Goal: Check status

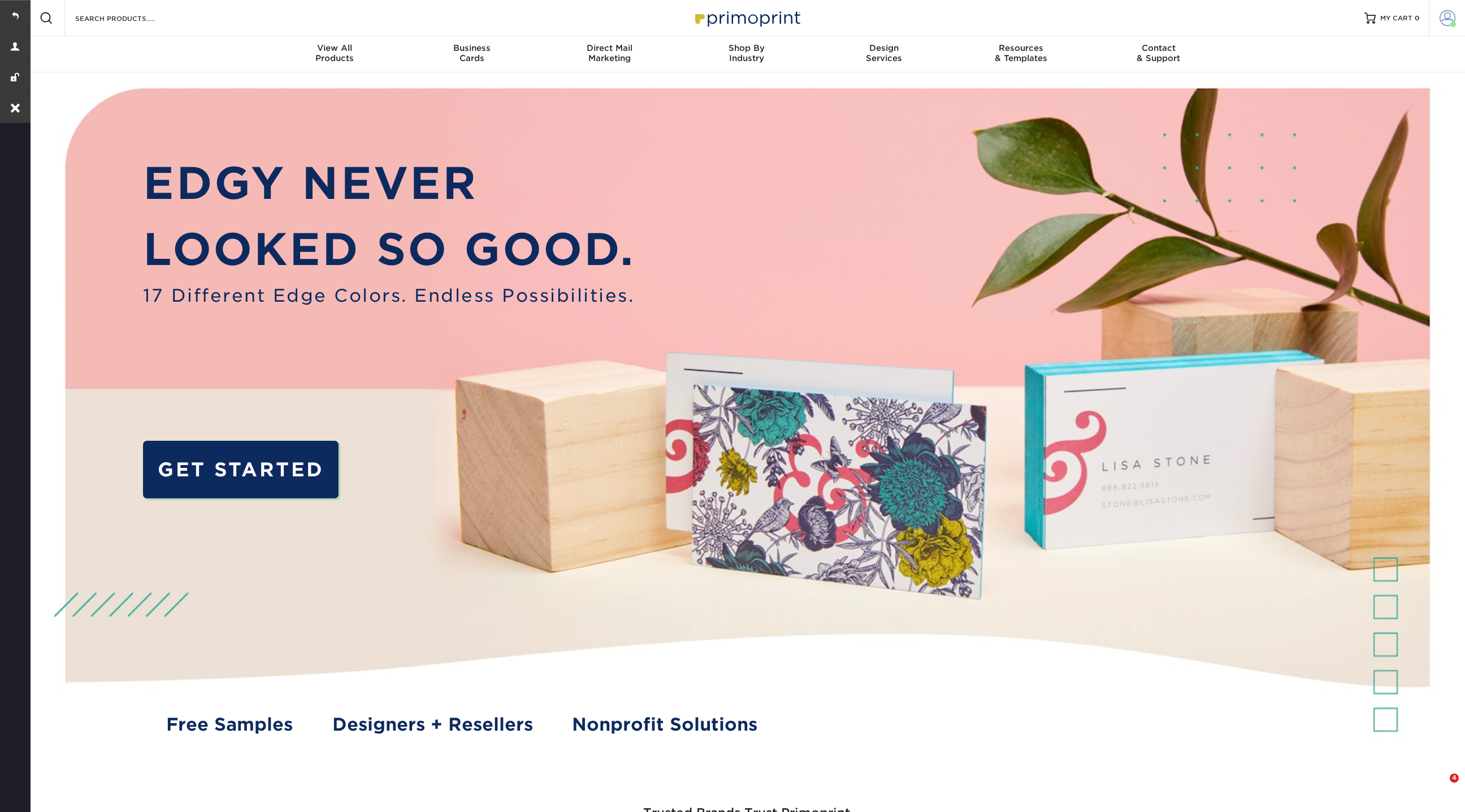
click at [1450, 19] on span at bounding box center [1447, 18] width 16 height 16
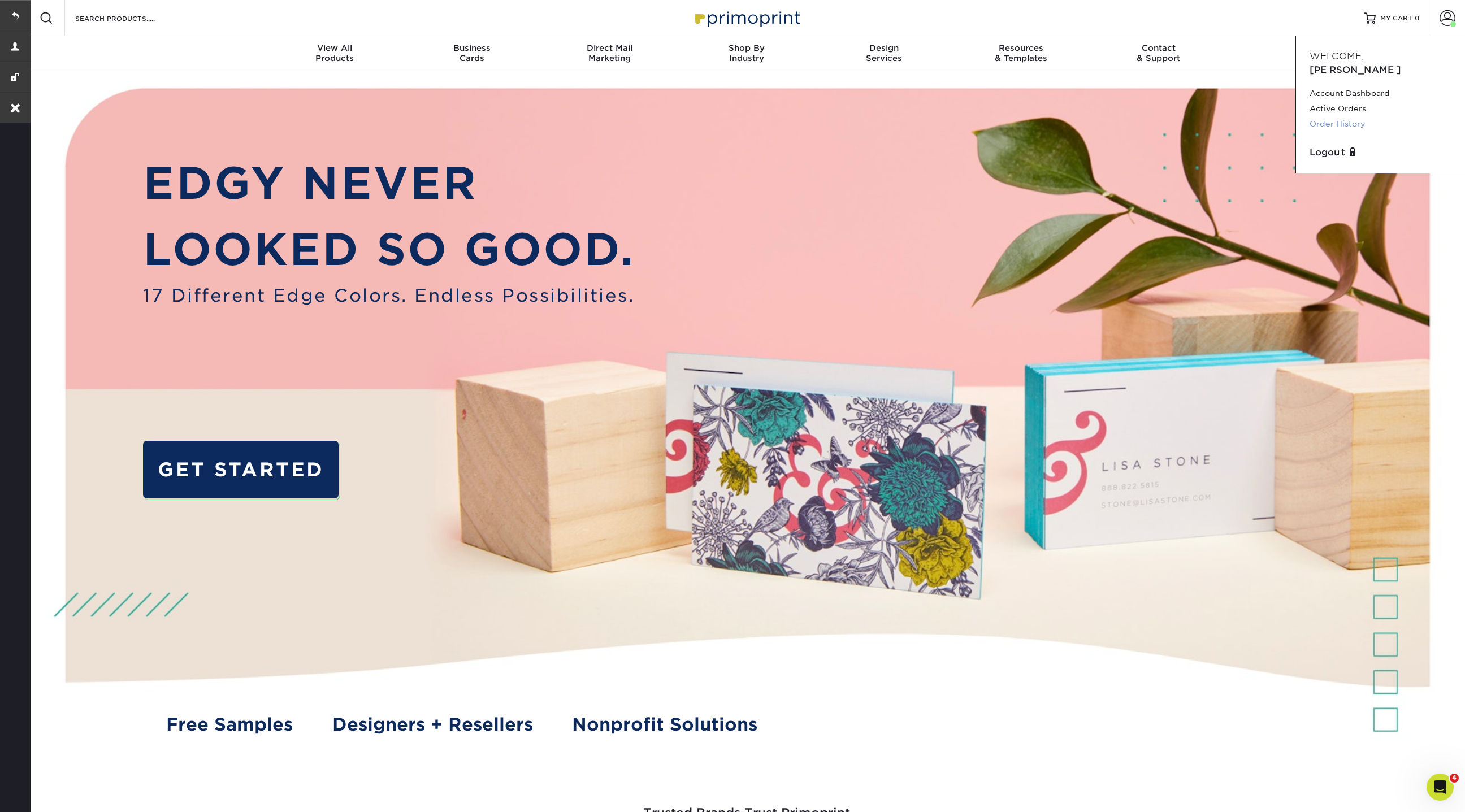
click at [1343, 116] on link "Order History" at bounding box center [1380, 124] width 142 height 15
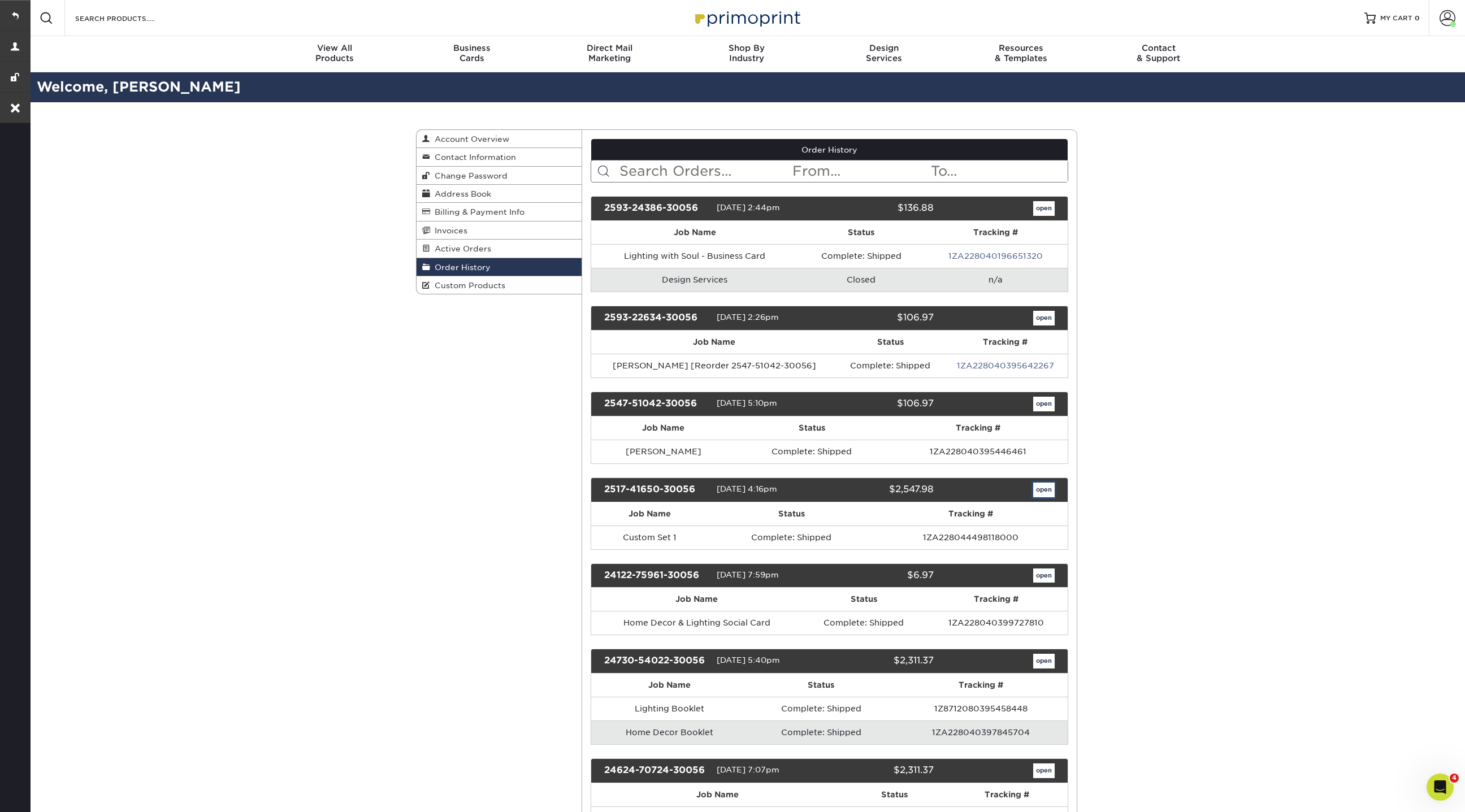
click at [1045, 487] on link "open" at bounding box center [1043, 490] width 21 height 15
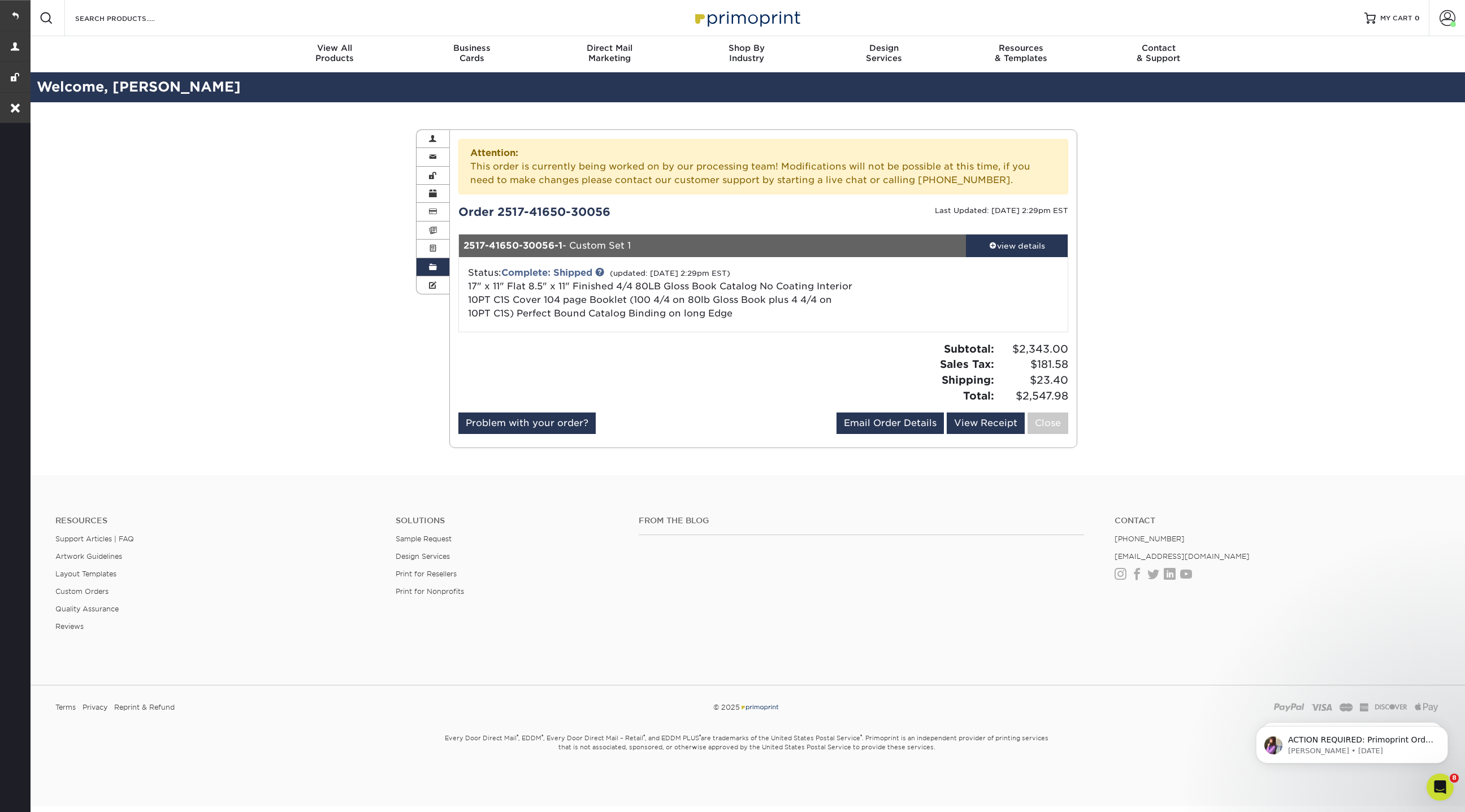
drag, startPoint x: 637, startPoint y: 212, endPoint x: 490, endPoint y: 205, distance: 147.2
click at [490, 205] on div "Order 2517-41650-30056" at bounding box center [606, 212] width 313 height 17
copy div "2517-41650-30056"
click at [995, 246] on span at bounding box center [993, 245] width 8 height 8
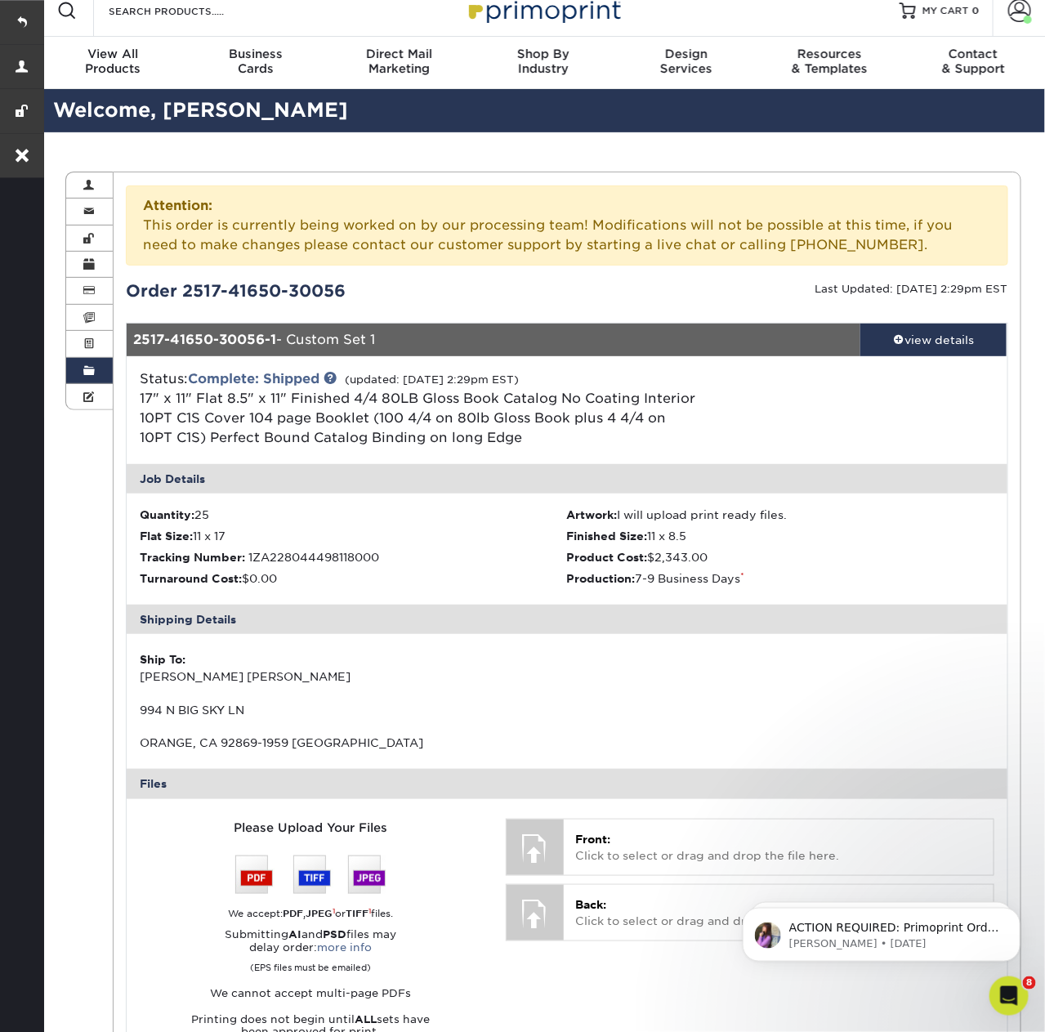
scroll to position [27, 0]
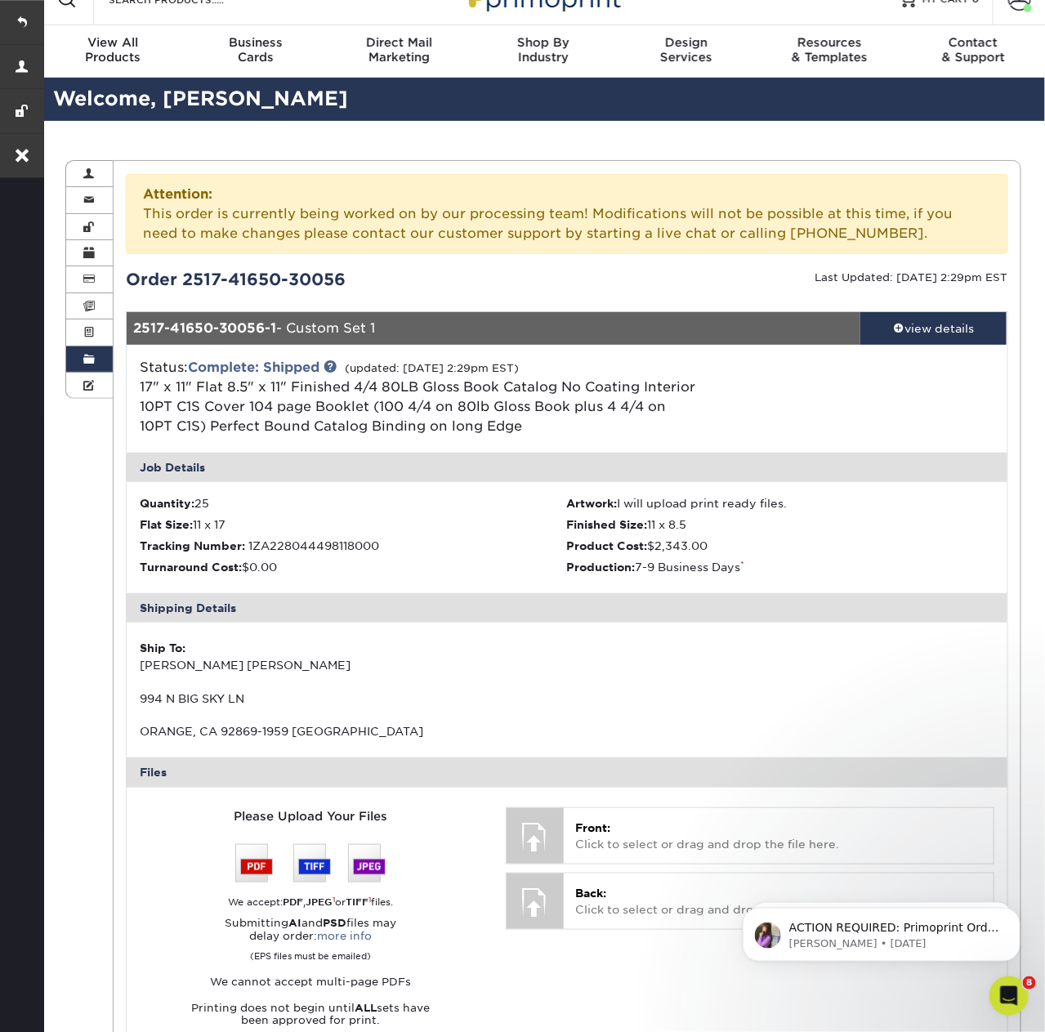
copy div "2517-41650-30056"
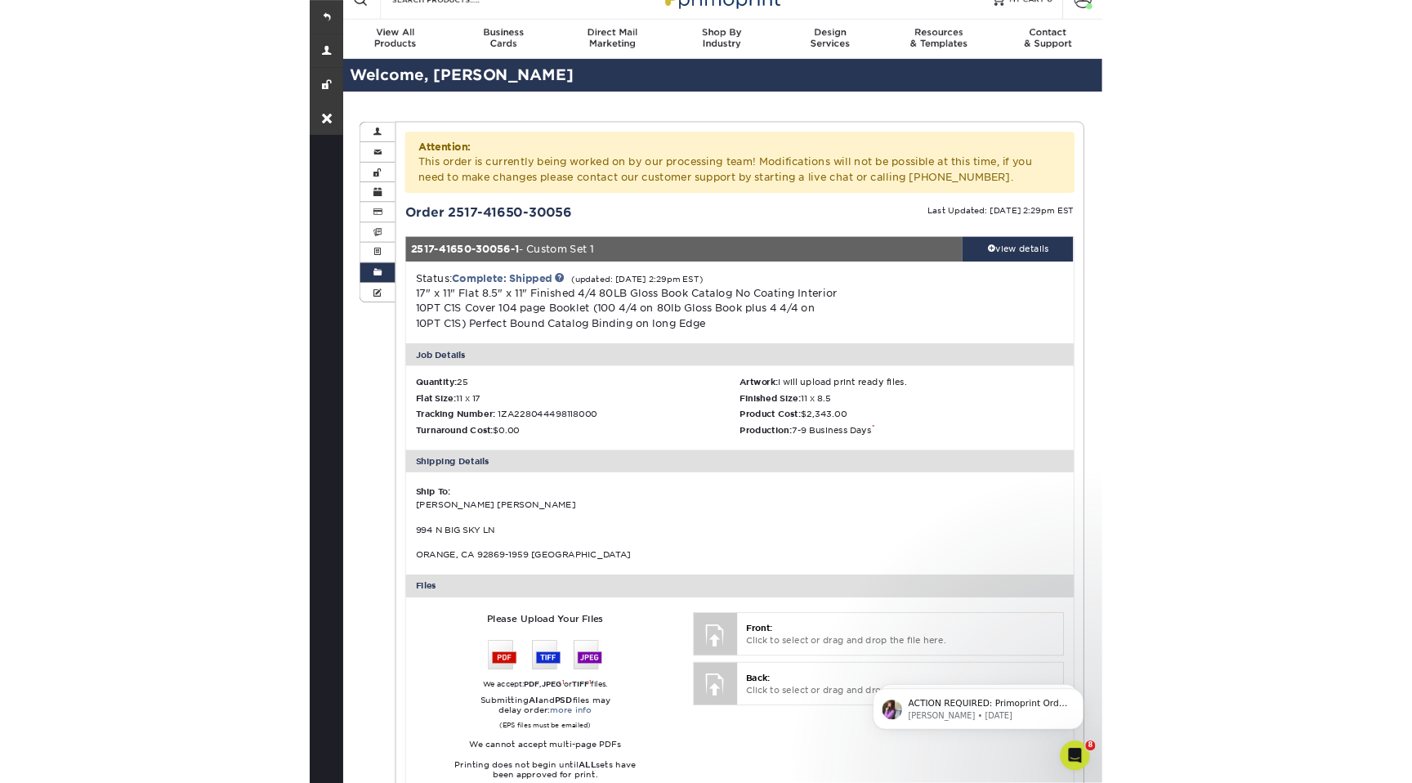
scroll to position [0, 0]
